Goal: Task Accomplishment & Management: Use online tool/utility

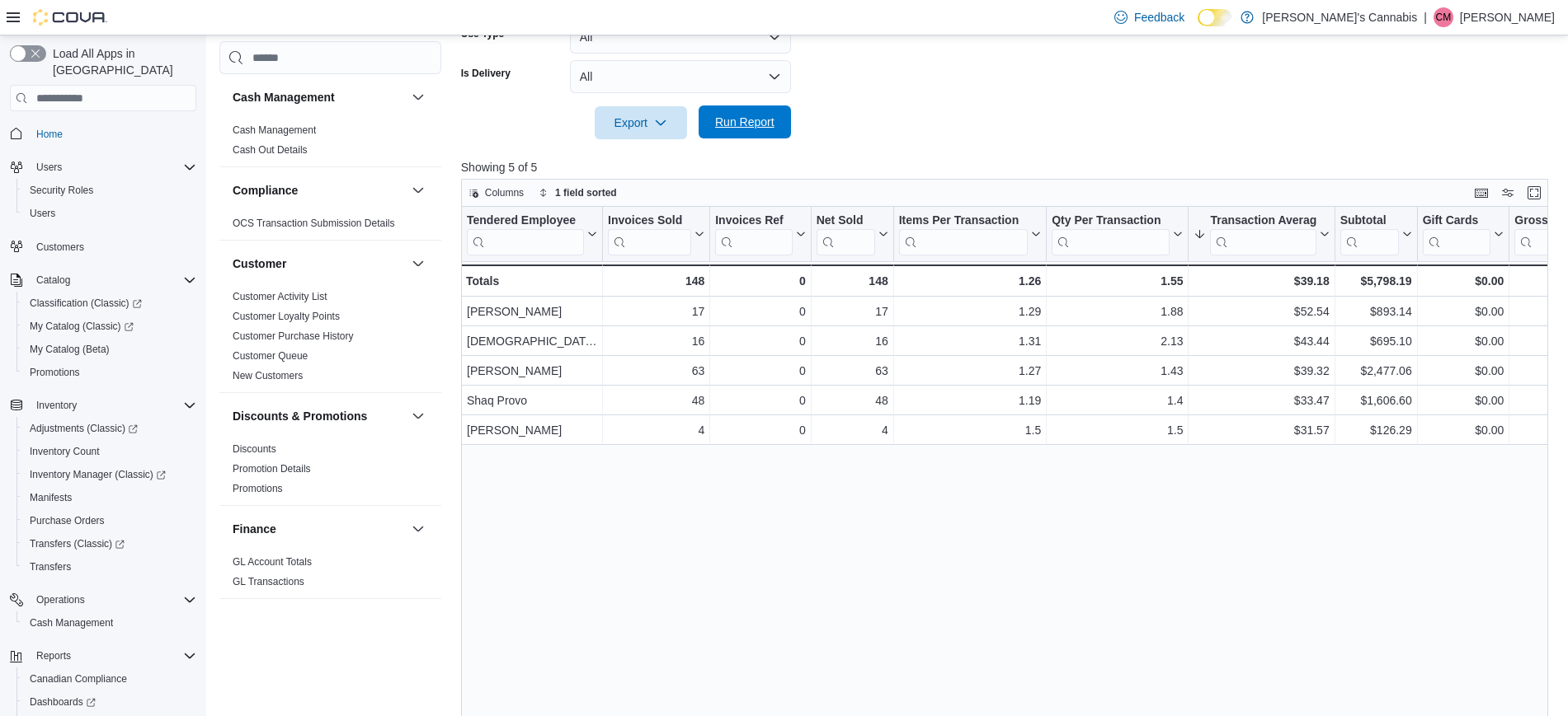
scroll to position [906, 0]
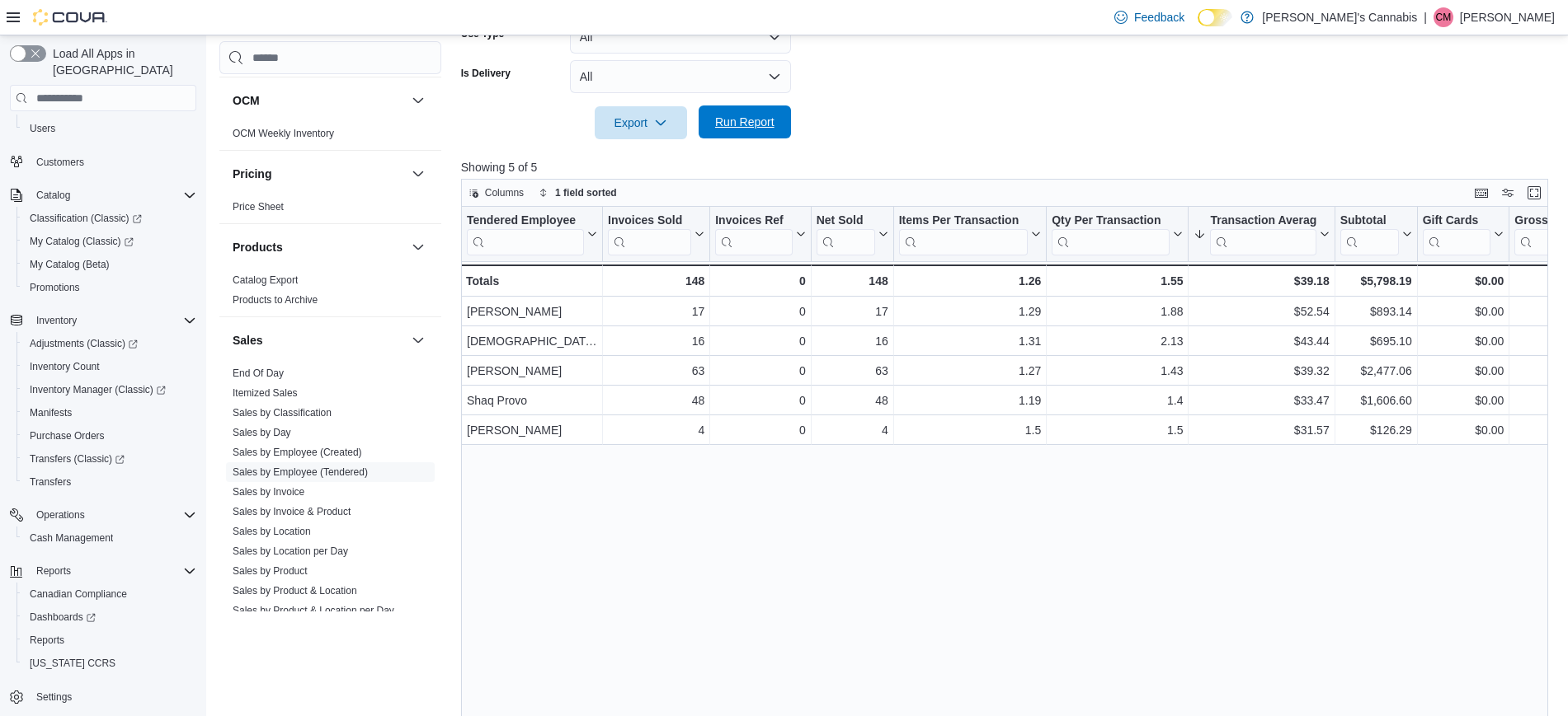
click at [724, 119] on span "Run Report" at bounding box center [744, 121] width 59 height 16
click at [753, 136] on span "Run Report" at bounding box center [744, 121] width 73 height 33
click at [764, 103] on div at bounding box center [1010, 100] width 1099 height 13
click at [761, 124] on span "Run Report" at bounding box center [744, 121] width 59 height 16
click at [847, 550] on div "Tendered Employee Click to view column header actions Invoices Sold Click to vi…" at bounding box center [1010, 479] width 1099 height 545
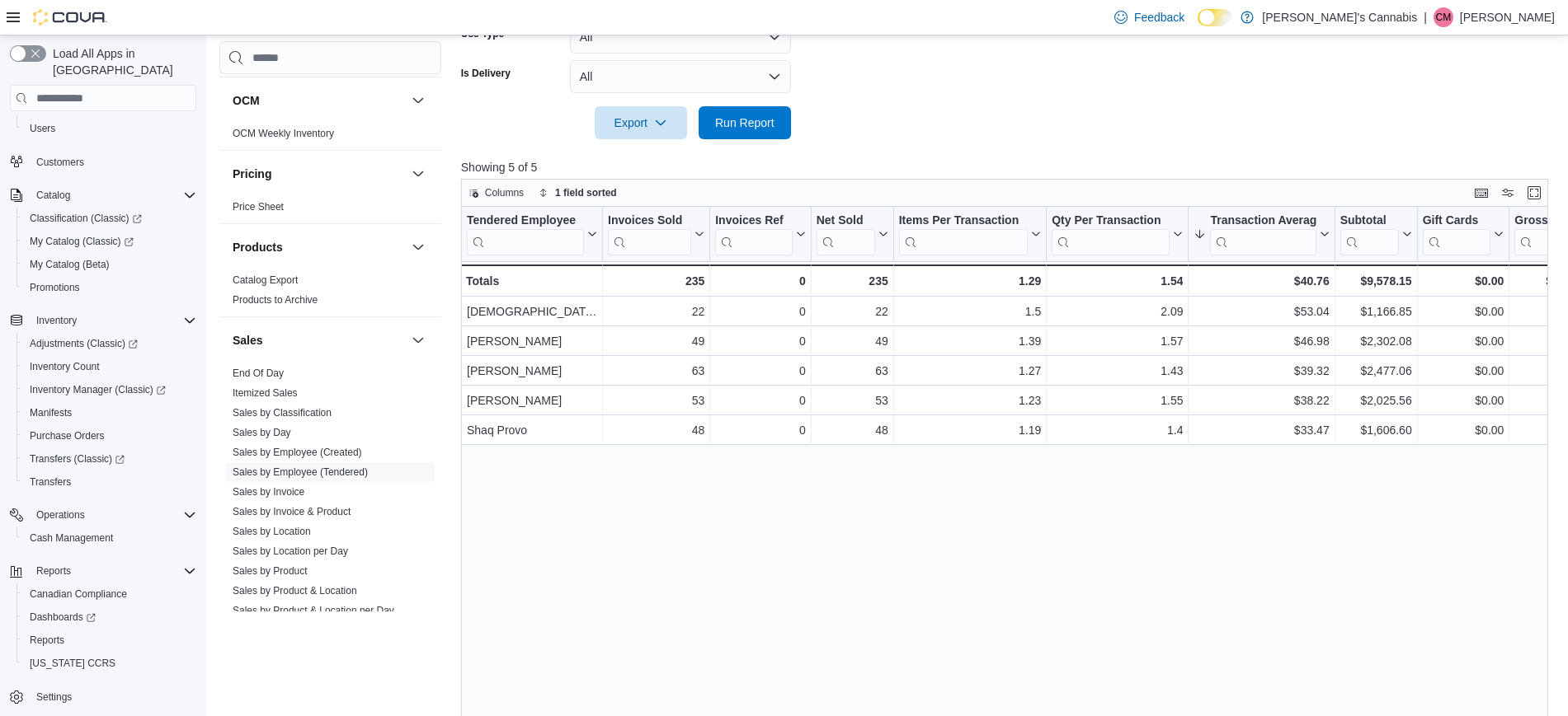
click at [743, 133] on span "Run Report" at bounding box center [744, 123] width 73 height 33
click at [734, 123] on span "Run Report" at bounding box center [744, 123] width 59 height 16
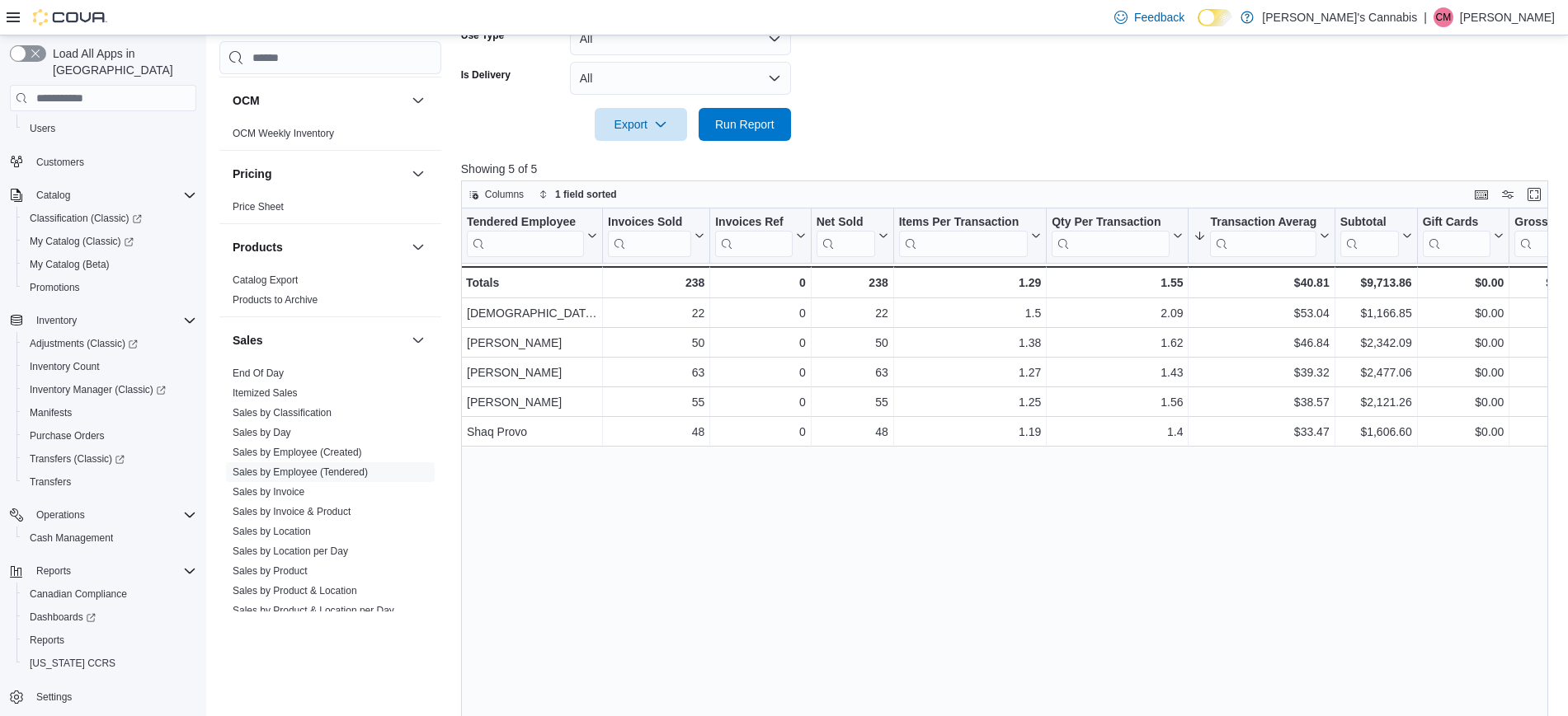
click at [752, 126] on span "Run Report" at bounding box center [744, 123] width 59 height 16
click at [754, 134] on span "Run Report" at bounding box center [744, 123] width 73 height 33
